Goal: Check status: Check status

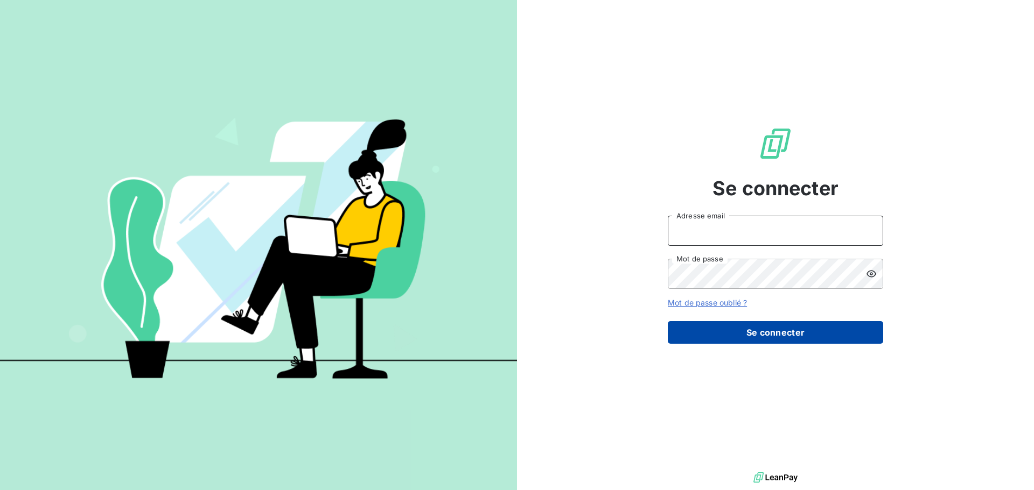
type input "[EMAIL_ADDRESS][DOMAIN_NAME]"
click at [791, 327] on button "Se connecter" at bounding box center [774, 332] width 215 height 23
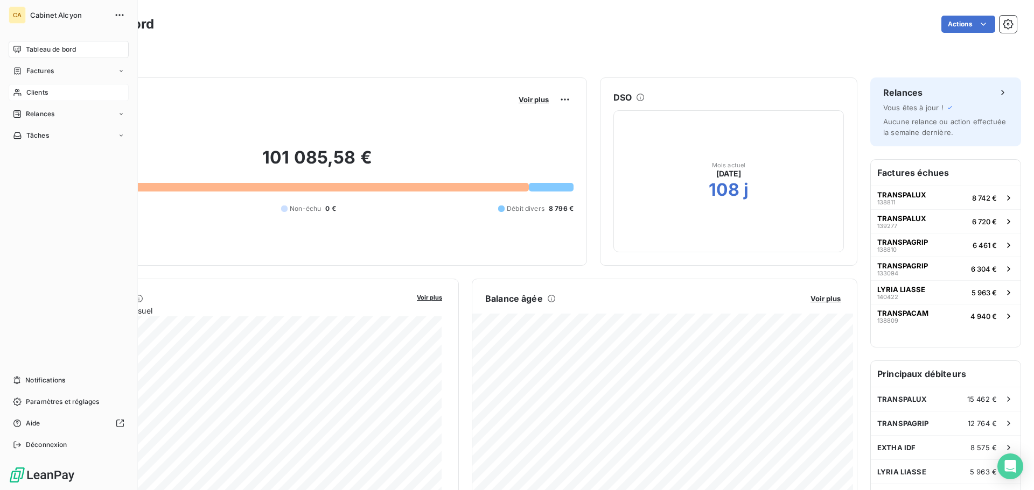
click at [25, 96] on div "Clients" at bounding box center [69, 92] width 120 height 17
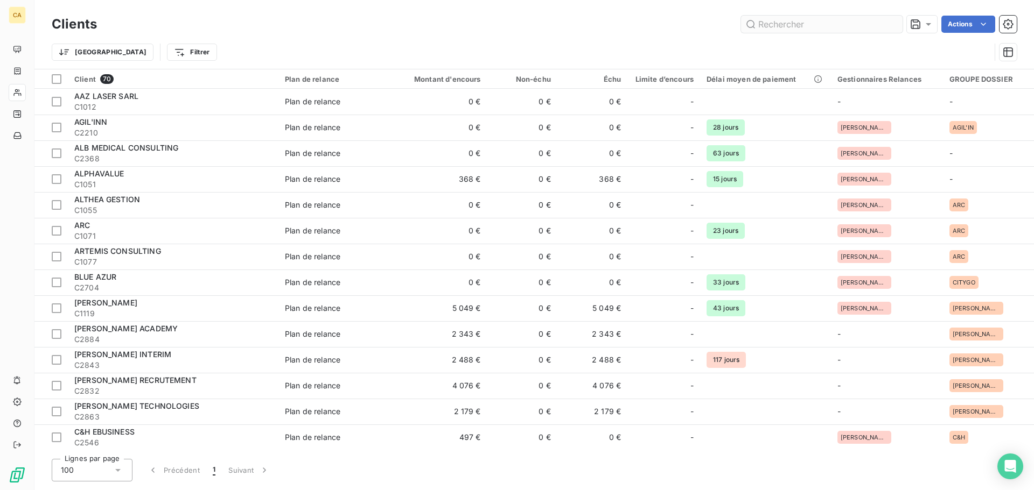
click at [852, 21] on input "text" at bounding box center [821, 24] width 161 height 17
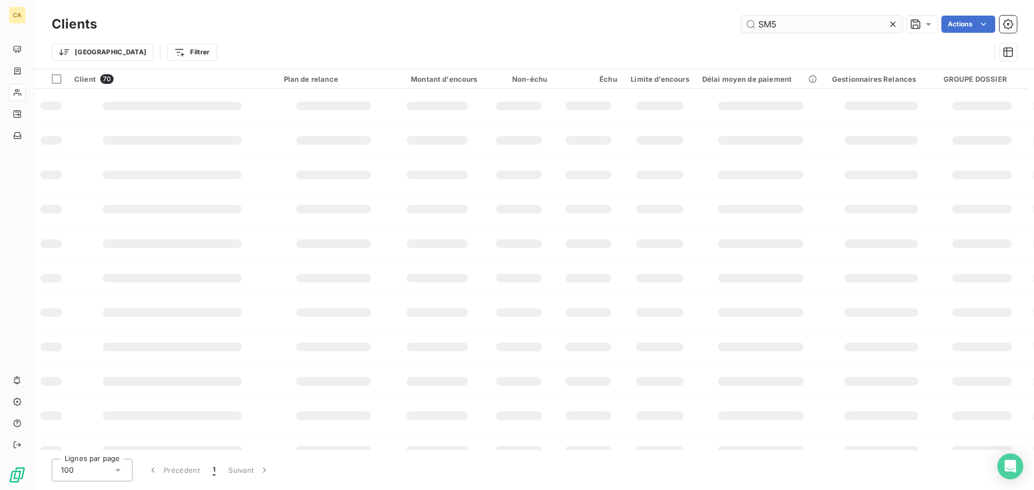
type input "SM5"
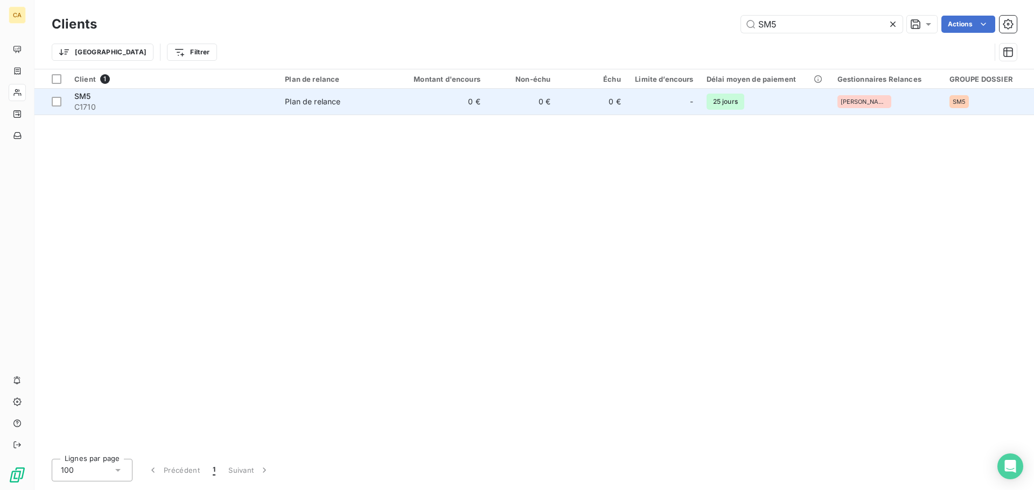
click at [362, 105] on span "Plan de relance" at bounding box center [335, 101] width 101 height 11
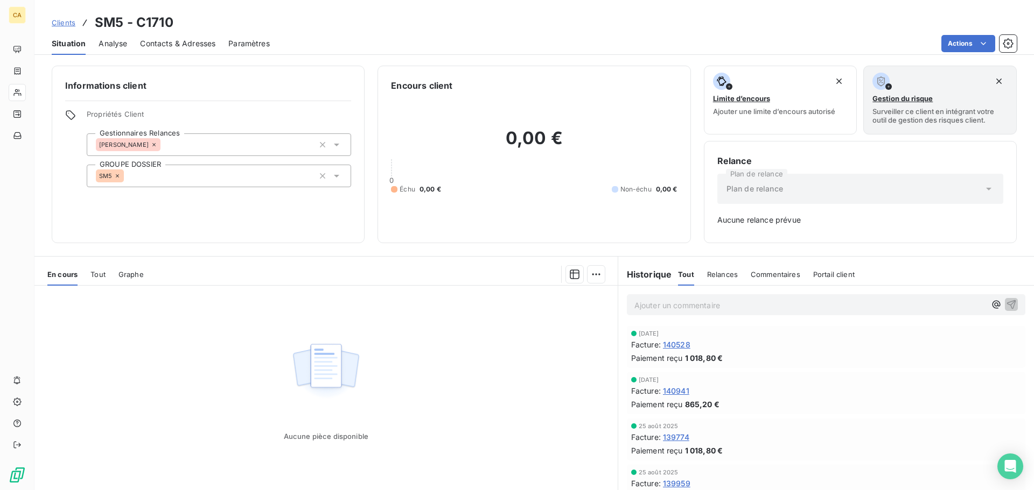
click at [669, 344] on span "140528" at bounding box center [676, 344] width 27 height 11
click at [666, 389] on span "140941" at bounding box center [676, 390] width 26 height 11
